Goal: Go to known website: Access a specific website the user already knows

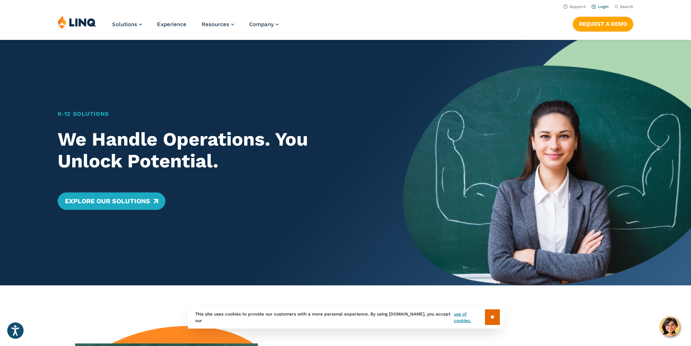
click at [600, 6] on link "Login" at bounding box center [600, 6] width 17 height 5
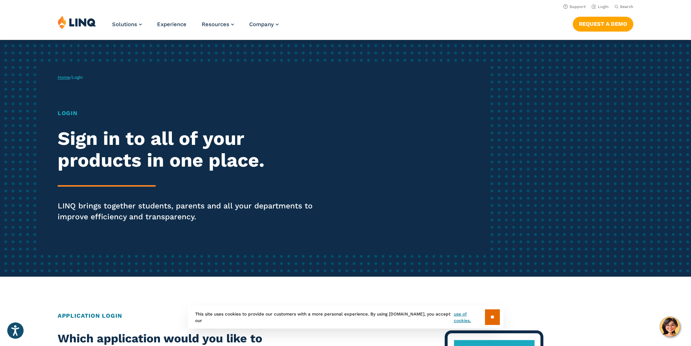
click at [67, 77] on link "Home" at bounding box center [64, 77] width 12 height 5
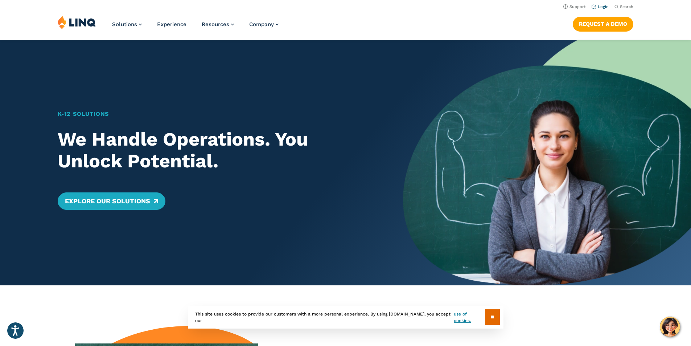
click at [600, 7] on link "Login" at bounding box center [600, 6] width 17 height 5
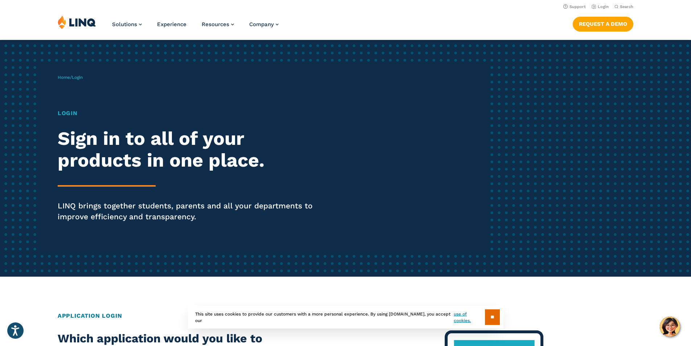
click at [78, 78] on span "Login" at bounding box center [77, 77] width 11 height 5
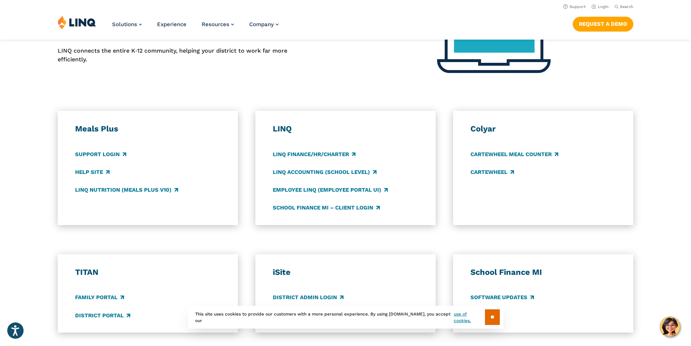
scroll to position [326, 0]
